Goal: Task Accomplishment & Management: Use online tool/utility

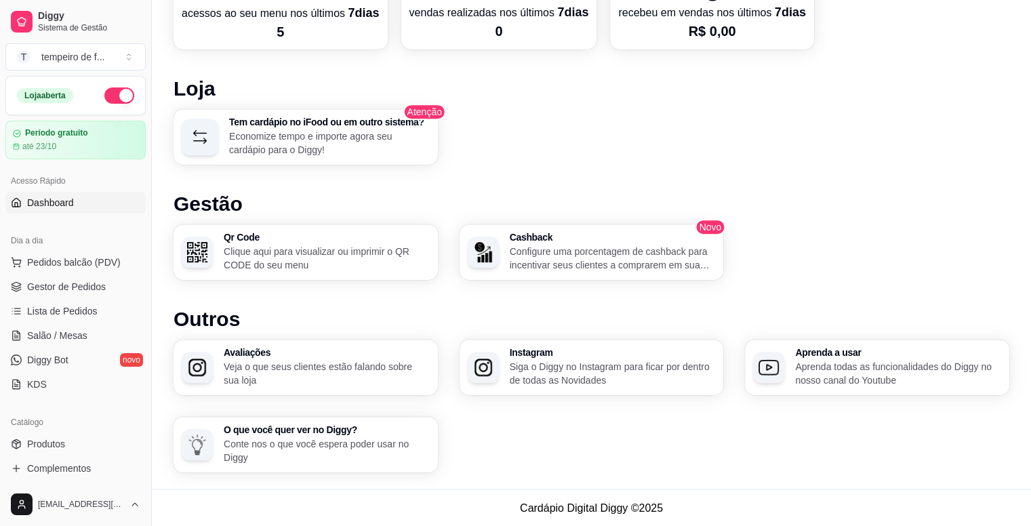
scroll to position [558, 0]
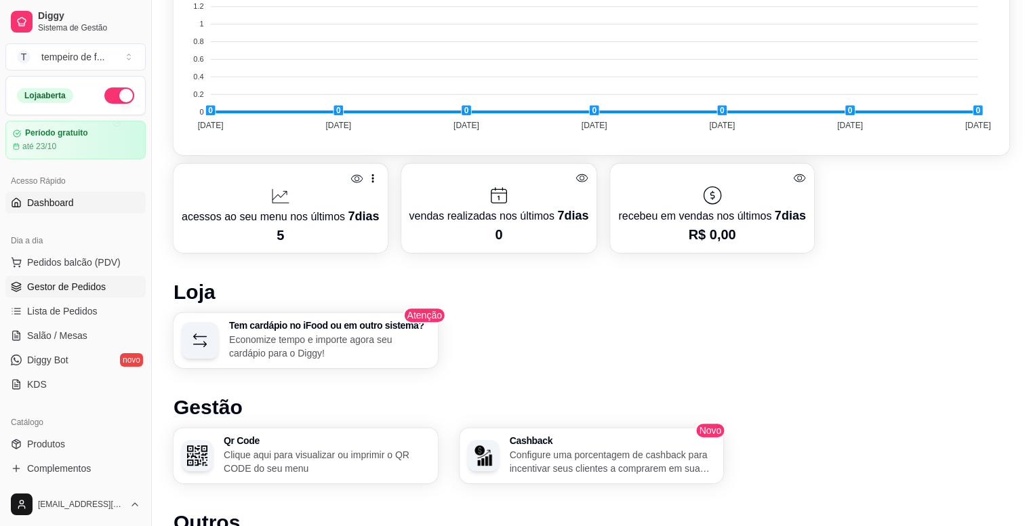
click at [62, 289] on span "Gestor de Pedidos" at bounding box center [66, 287] width 79 height 14
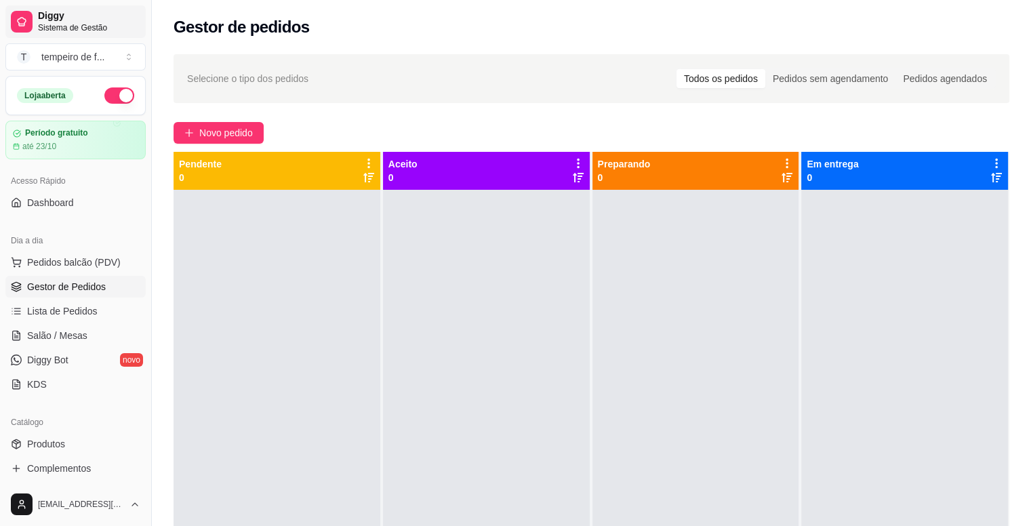
click at [98, 20] on span "Diggy" at bounding box center [89, 16] width 102 height 12
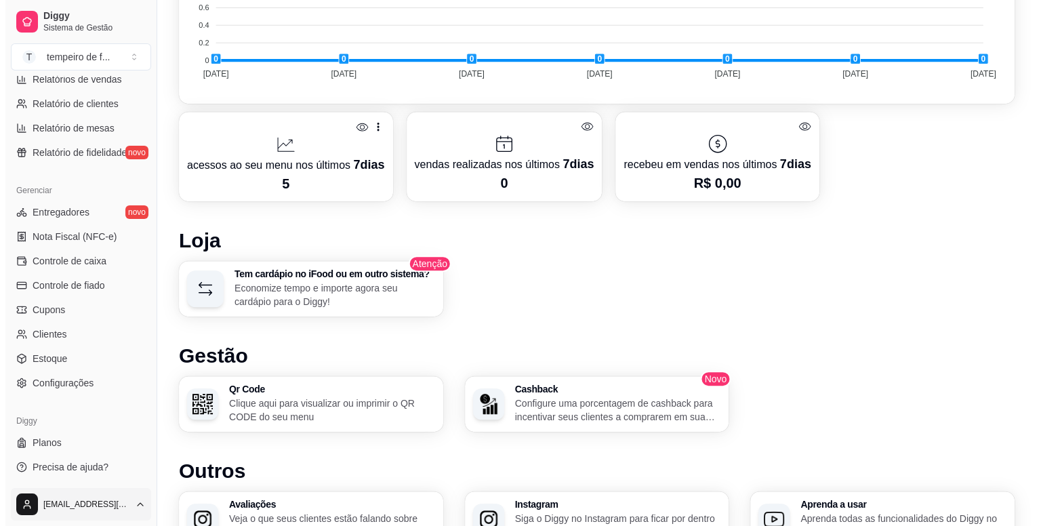
scroll to position [762, 0]
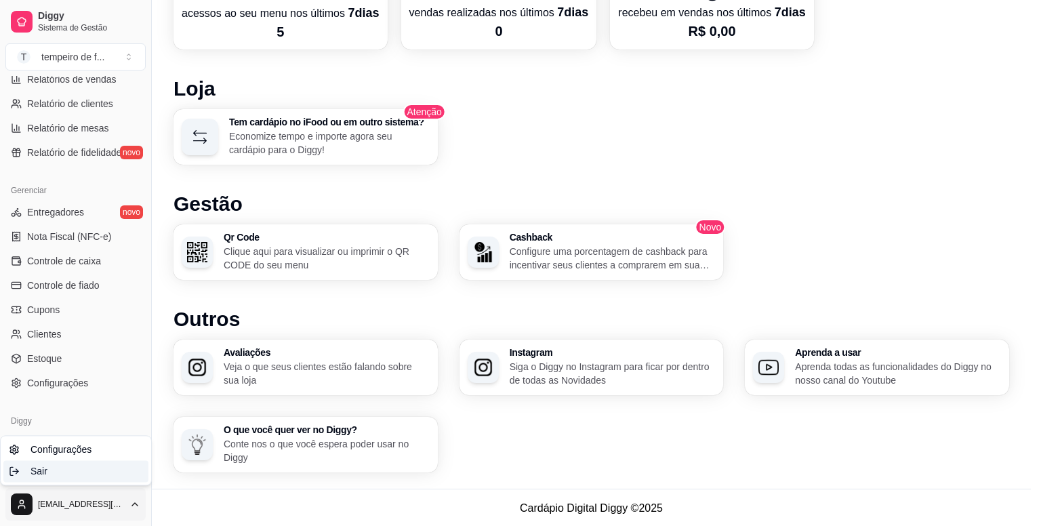
click at [33, 474] on span "Sair" at bounding box center [38, 471] width 17 height 14
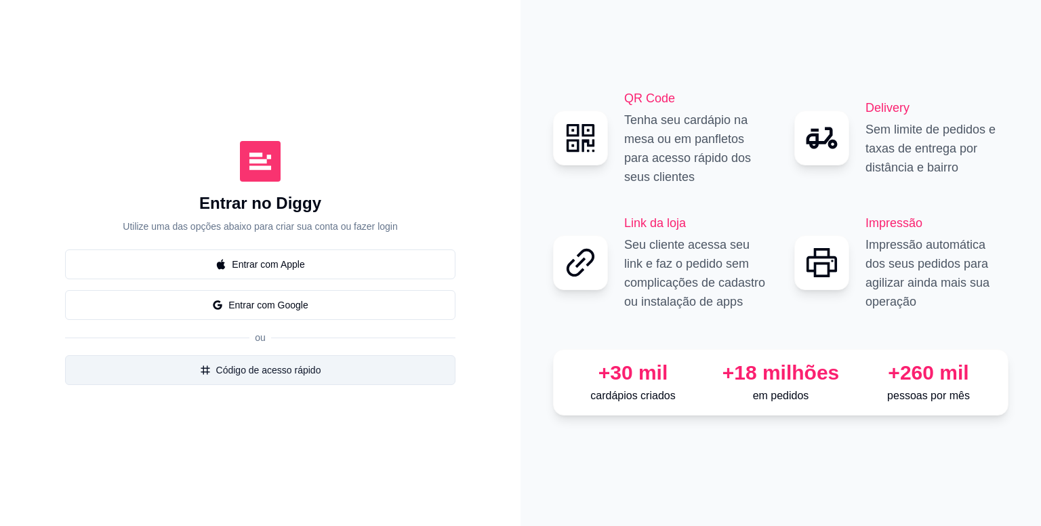
click at [264, 369] on button "Código de acesso rápido" at bounding box center [260, 370] width 390 height 30
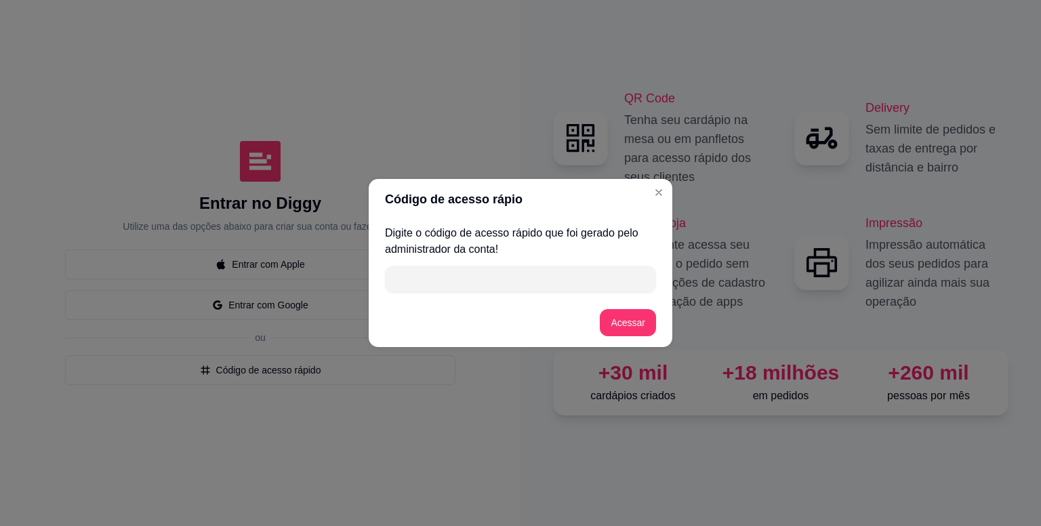
click at [512, 285] on input "" at bounding box center [520, 279] width 255 height 27
type input "84628"
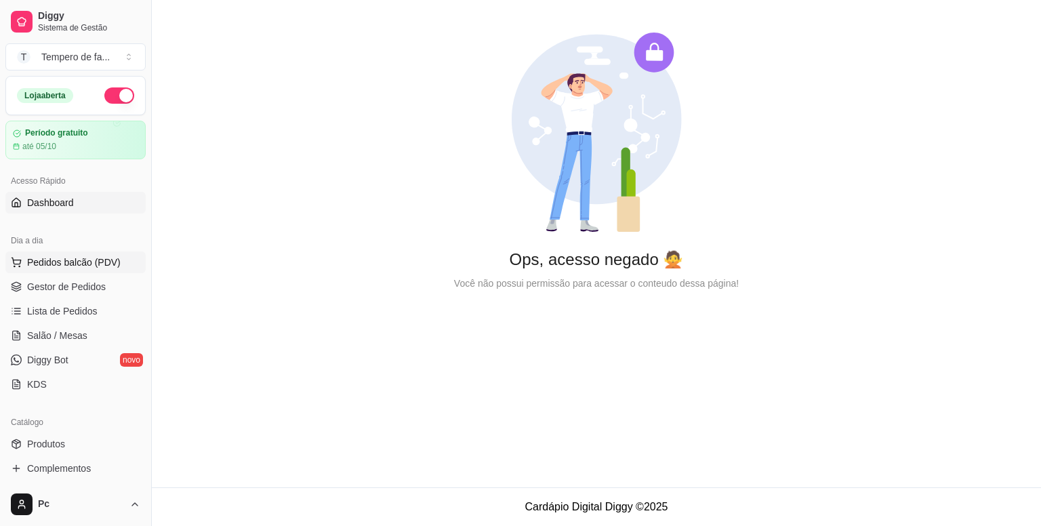
click at [83, 261] on span "Pedidos balcão (PDV)" at bounding box center [74, 262] width 94 height 14
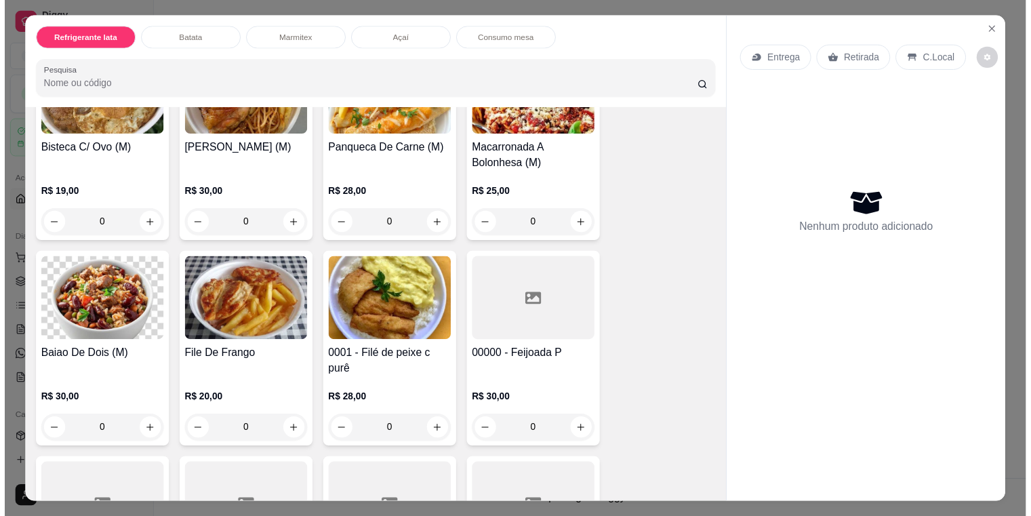
scroll to position [1016, 0]
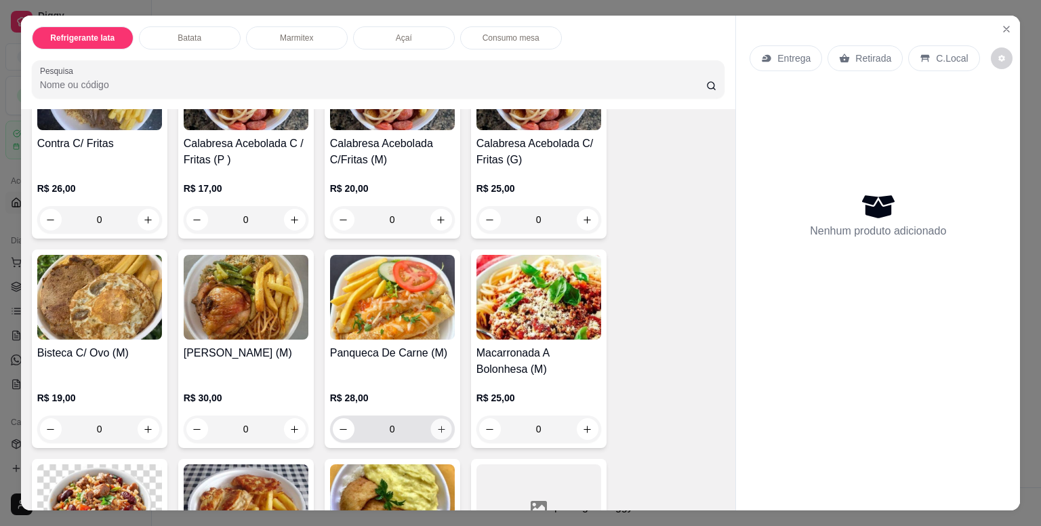
click at [440, 430] on button "increase-product-quantity" at bounding box center [440, 429] width 21 height 21
type input "1"
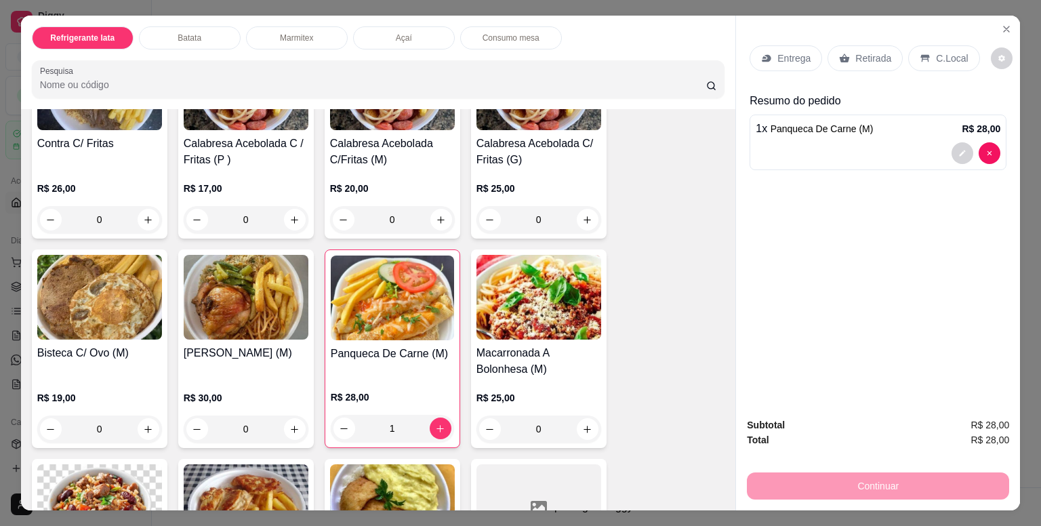
click at [928, 285] on div "Entrega Retirada C.Local Resumo do pedido 1 x Panqueca De Carne (M) R$ 28,00" at bounding box center [878, 211] width 284 height 390
click at [894, 482] on div "Continuar" at bounding box center [878, 484] width 262 height 30
click at [812, 142] on div at bounding box center [878, 153] width 245 height 22
click at [943, 58] on p "C.Local" at bounding box center [952, 59] width 32 height 14
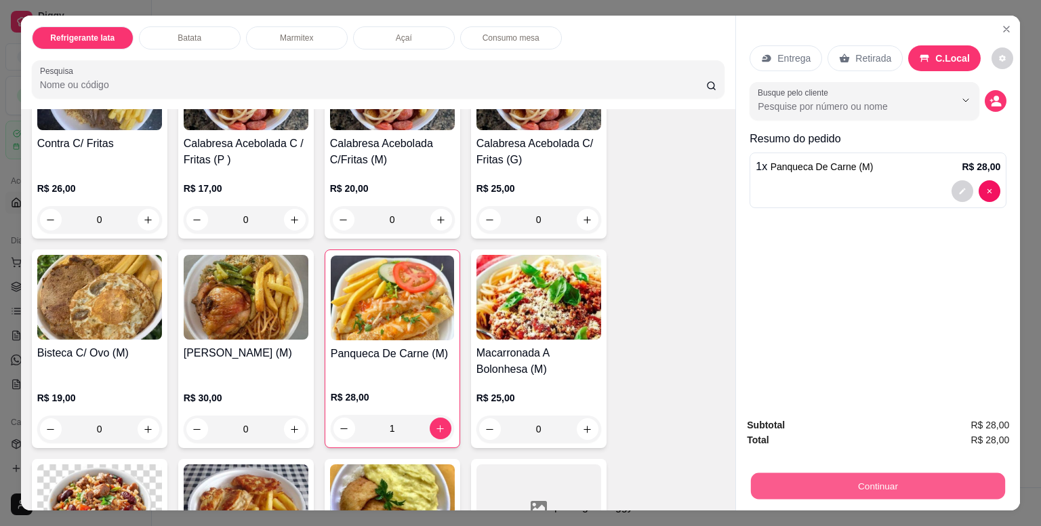
click at [886, 478] on button "Continuar" at bounding box center [878, 485] width 254 height 26
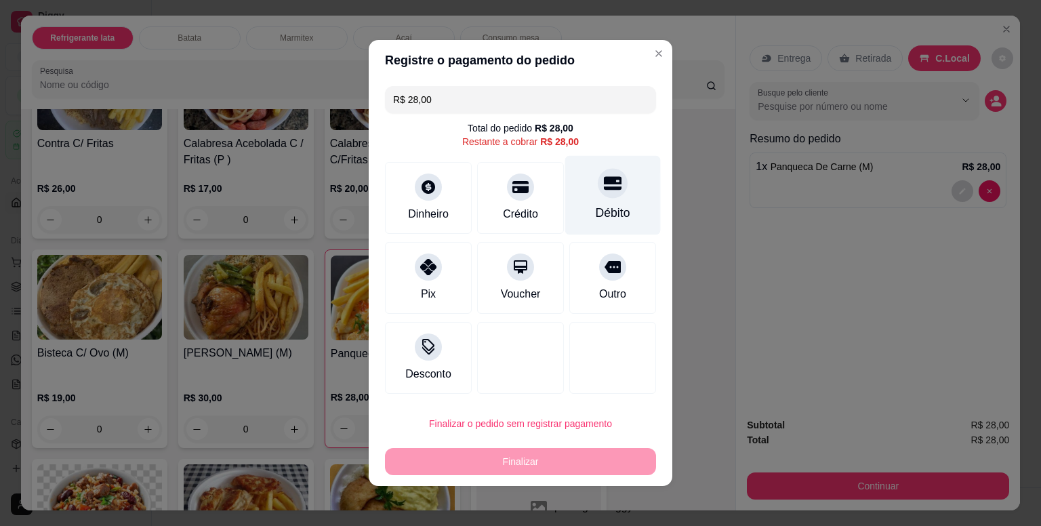
click at [598, 198] on div at bounding box center [613, 183] width 30 height 30
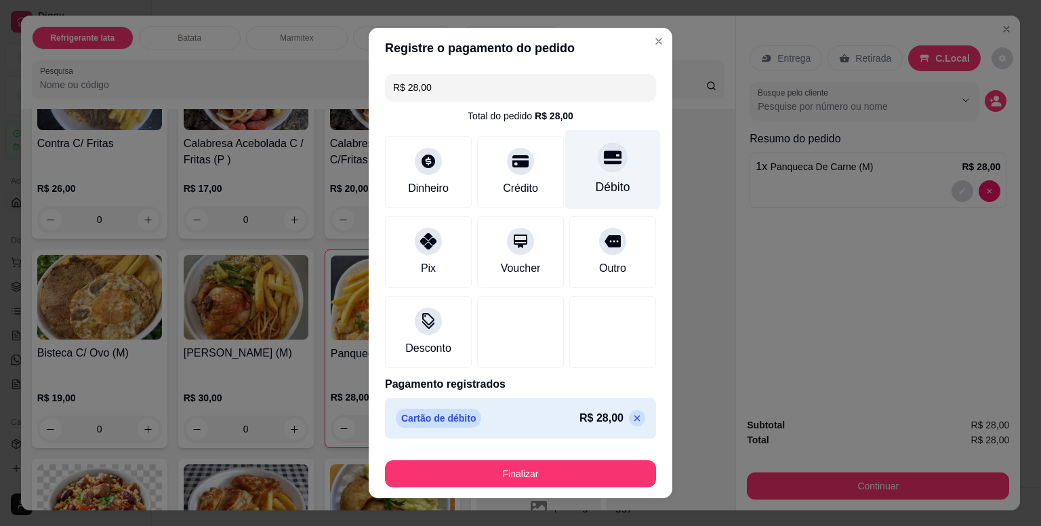
type input "R$ 0,00"
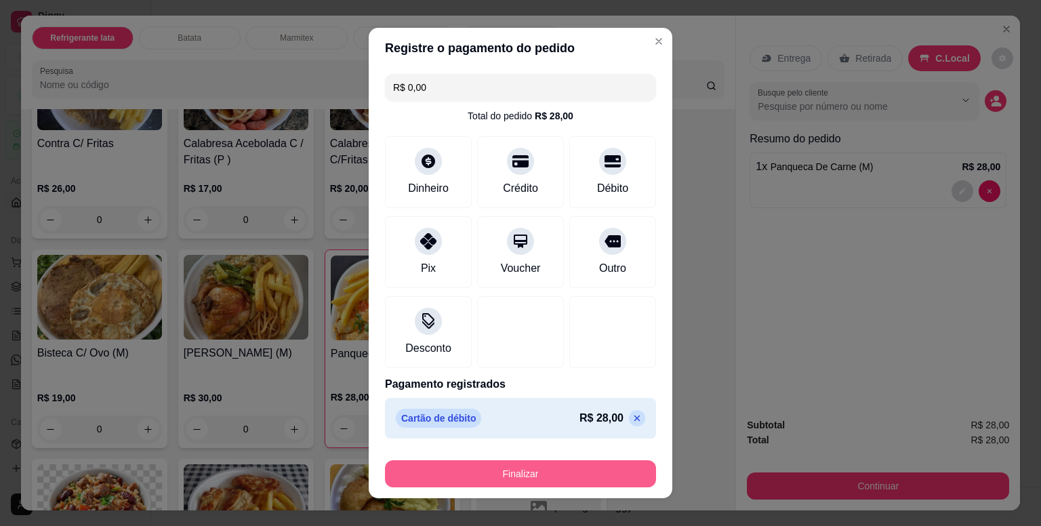
click at [545, 471] on button "Finalizar" at bounding box center [520, 473] width 271 height 27
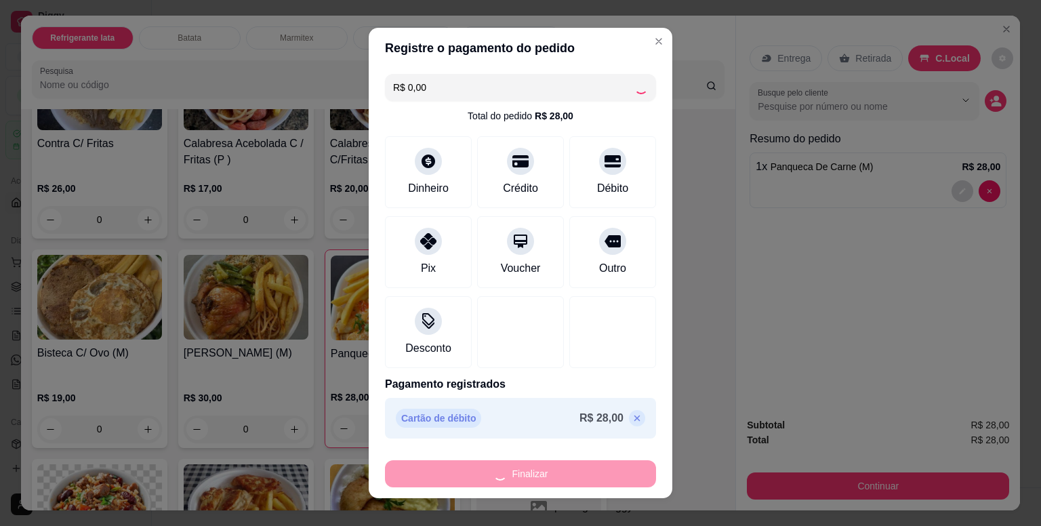
type input "0"
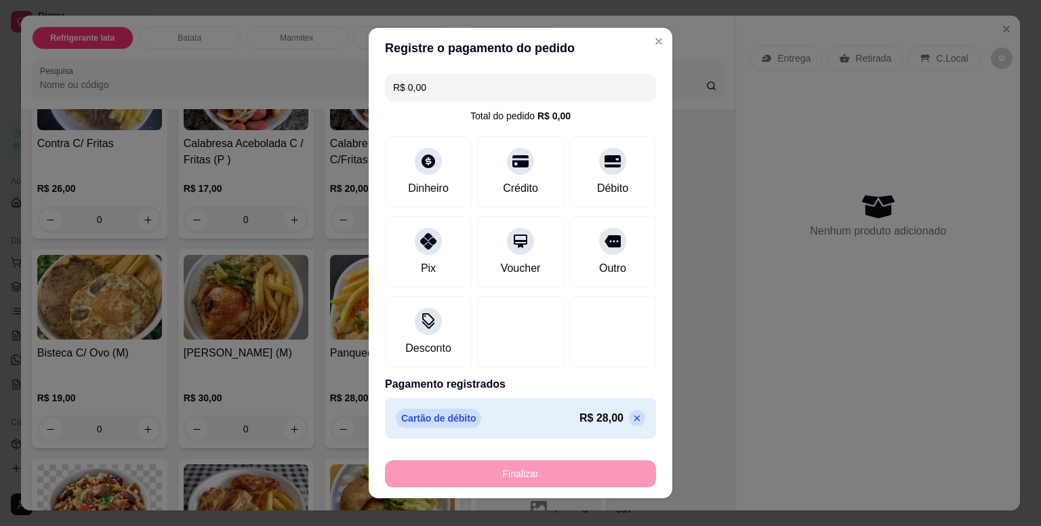
type input "-R$ 28,00"
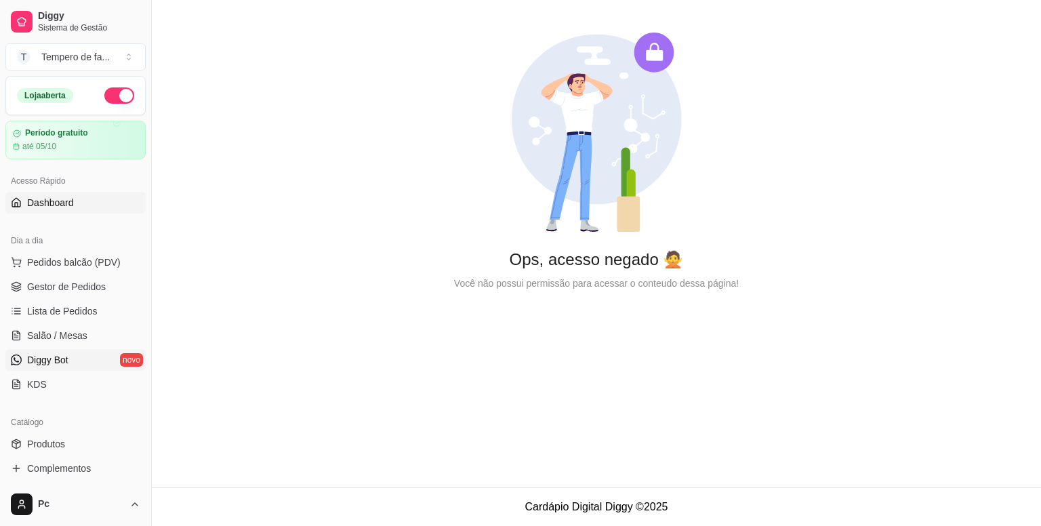
click at [67, 364] on span "Diggy Bot" at bounding box center [47, 360] width 41 height 14
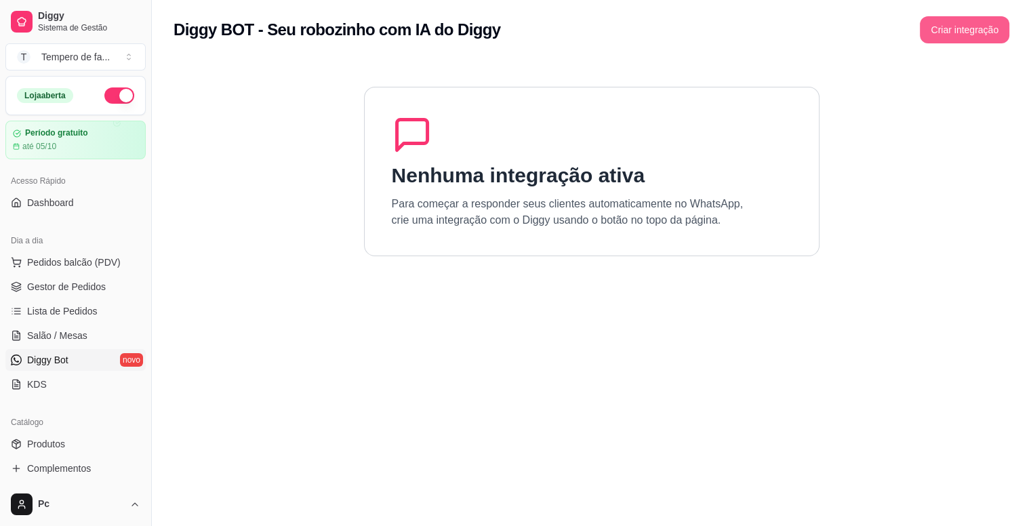
click at [954, 25] on button "Criar integração" at bounding box center [964, 29] width 89 height 27
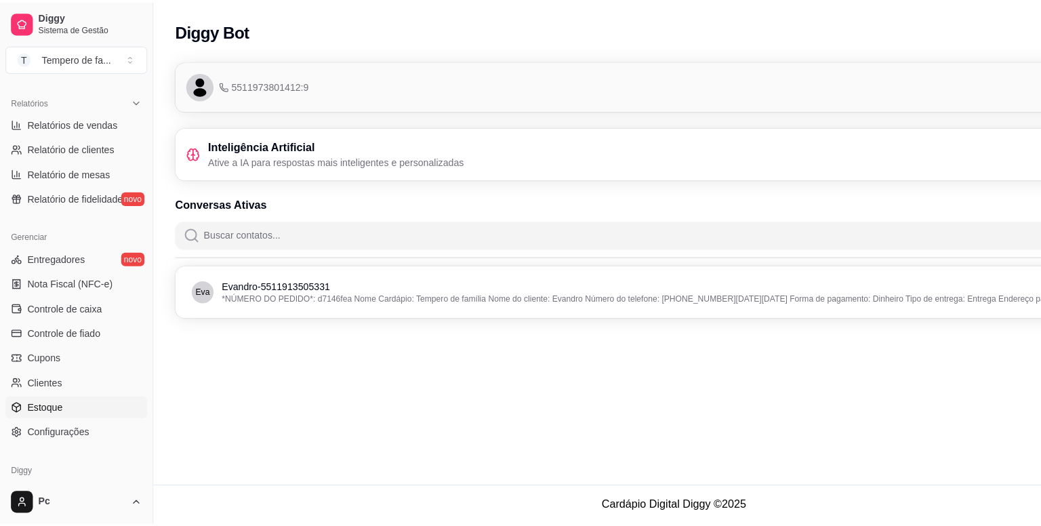
scroll to position [449, 0]
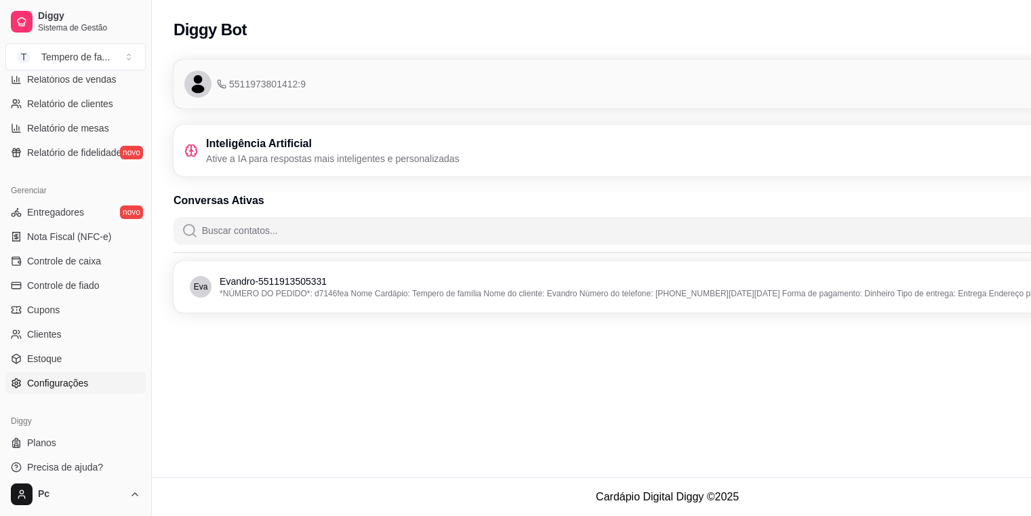
click at [59, 382] on span "Configurações" at bounding box center [57, 383] width 61 height 14
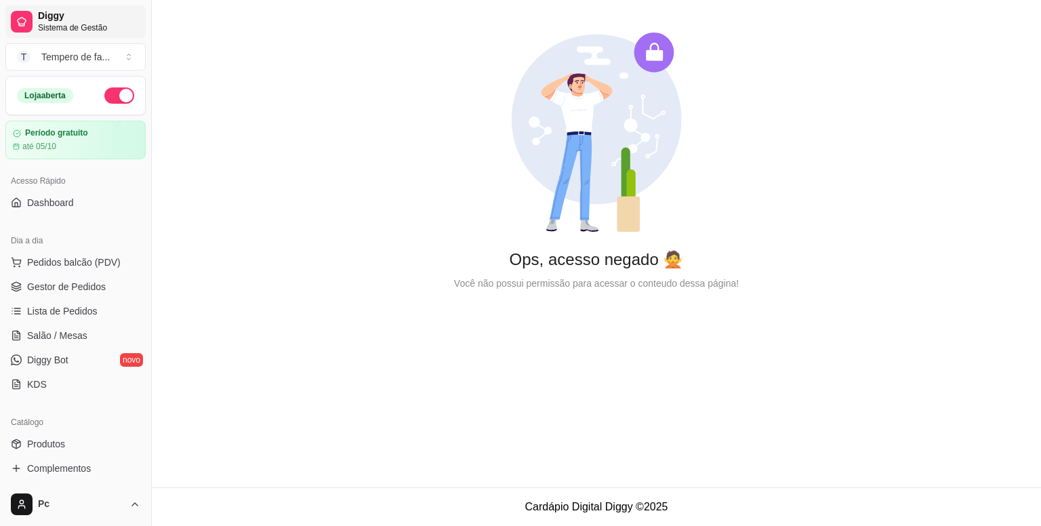
click at [75, 31] on span "Sistema de Gestão" at bounding box center [89, 27] width 102 height 11
click at [49, 205] on span "Dashboard" at bounding box center [50, 203] width 47 height 14
click at [102, 143] on div "até 05/10" at bounding box center [75, 146] width 127 height 11
